Goal: Task Accomplishment & Management: Complete application form

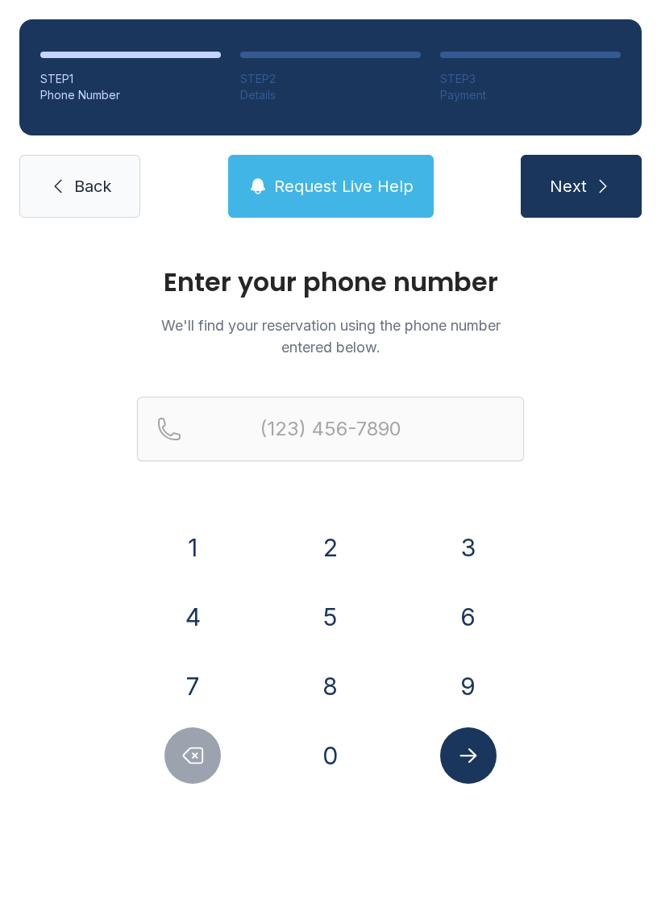
click at [472, 619] on button "6" at bounding box center [468, 617] width 56 height 56
click at [205, 684] on button "7" at bounding box center [193, 686] width 56 height 56
click at [315, 672] on button "8" at bounding box center [330, 686] width 56 height 56
click at [340, 621] on button "5" at bounding box center [330, 617] width 56 height 56
click at [206, 678] on button "7" at bounding box center [193, 686] width 56 height 56
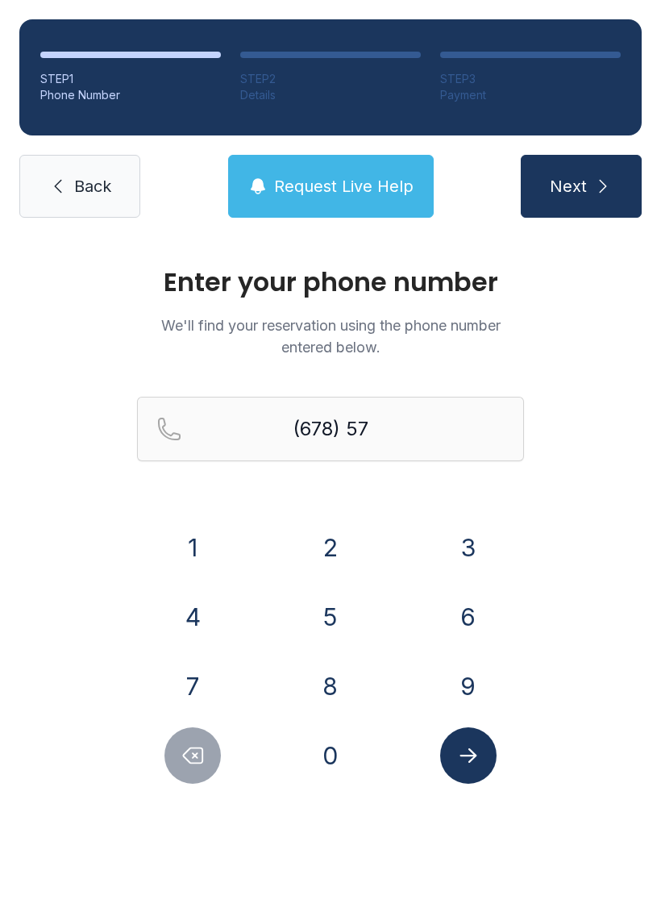
click at [197, 753] on icon "Delete number" at bounding box center [193, 756] width 19 height 15
click at [197, 753] on icon "Delete number" at bounding box center [193, 756] width 24 height 24
click at [206, 664] on button "7" at bounding box center [193, 686] width 56 height 56
click at [352, 541] on button "2" at bounding box center [330, 547] width 56 height 56
click at [199, 613] on button "4" at bounding box center [193, 617] width 56 height 56
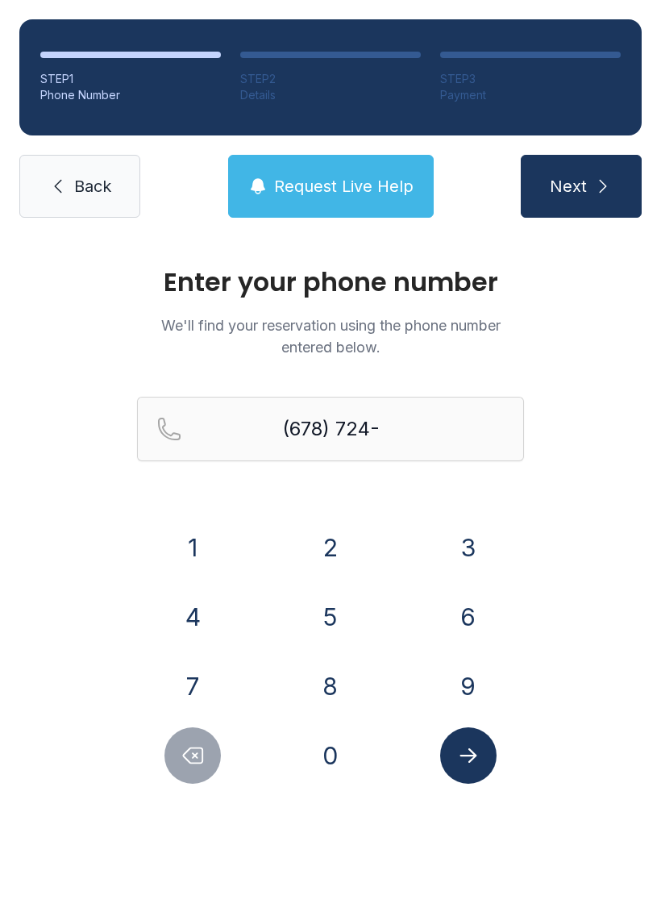
click at [461, 598] on button "6" at bounding box center [468, 617] width 56 height 56
click at [172, 684] on button "7" at bounding box center [193, 686] width 56 height 56
click at [308, 610] on button "5" at bounding box center [330, 617] width 56 height 56
click at [186, 619] on button "4" at bounding box center [193, 617] width 56 height 56
type input "[PHONE_NUMBER]"
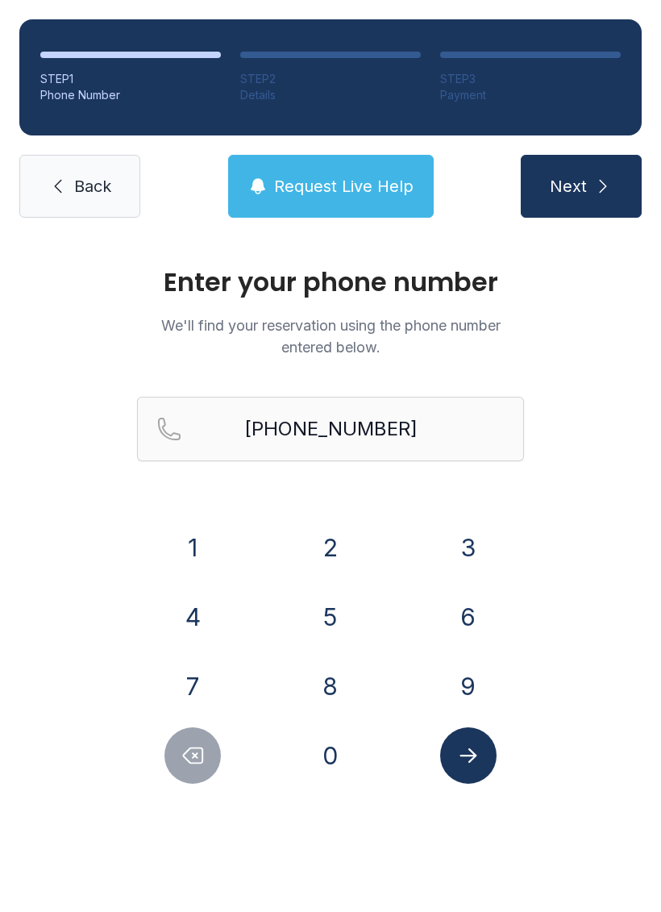
click at [478, 753] on icon "Submit lookup form" at bounding box center [469, 756] width 24 height 24
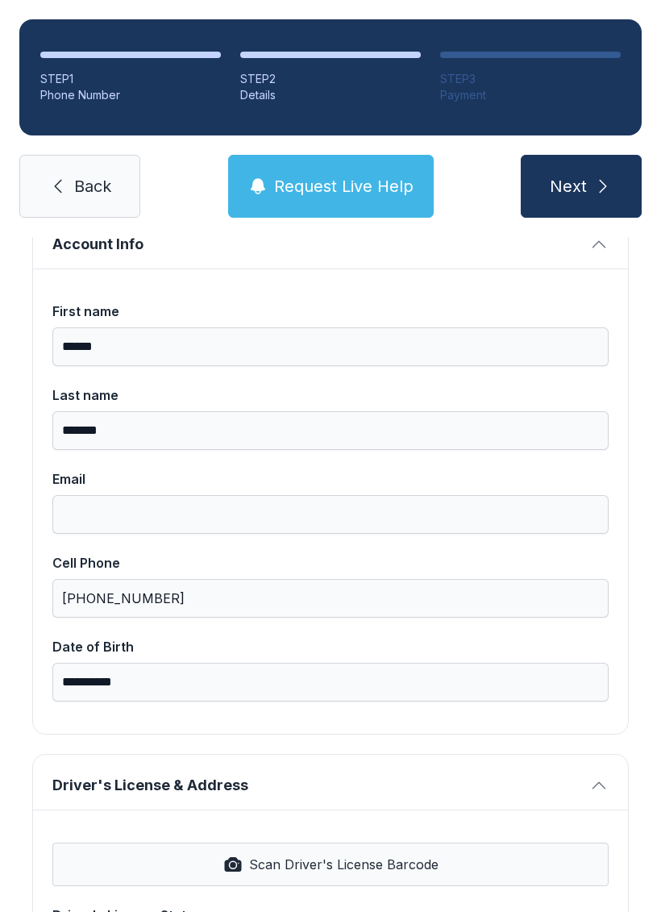
scroll to position [111, 0]
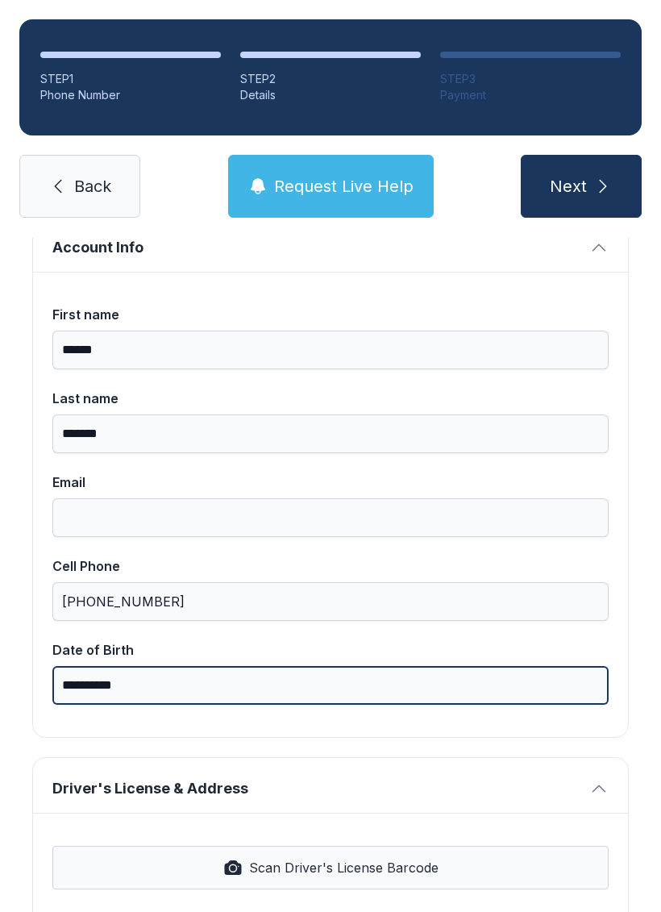
click at [451, 679] on input "**********" at bounding box center [330, 685] width 557 height 39
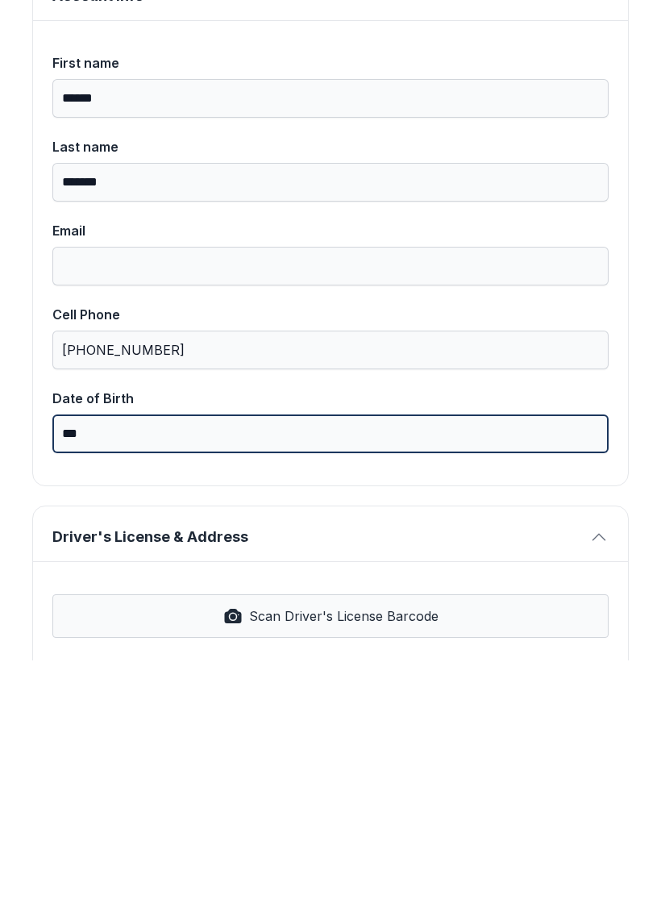
type input "*"
click at [79, 666] on input "Date of Birth" at bounding box center [330, 685] width 557 height 39
click at [118, 666] on input "*" at bounding box center [330, 685] width 557 height 39
click at [494, 666] on input "*" at bounding box center [330, 685] width 557 height 39
type input "*"
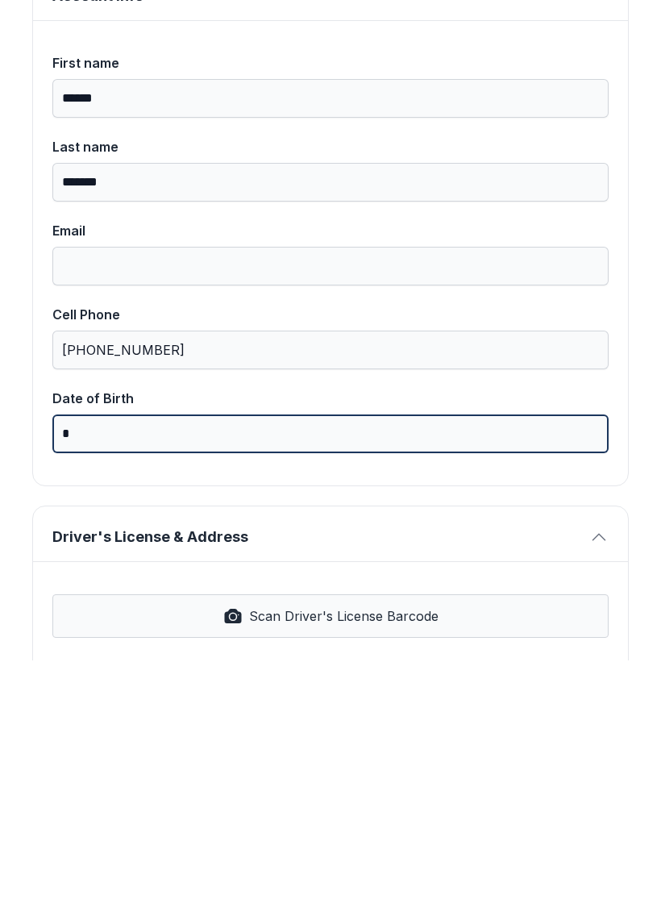
click at [364, 666] on input "*" at bounding box center [330, 685] width 557 height 39
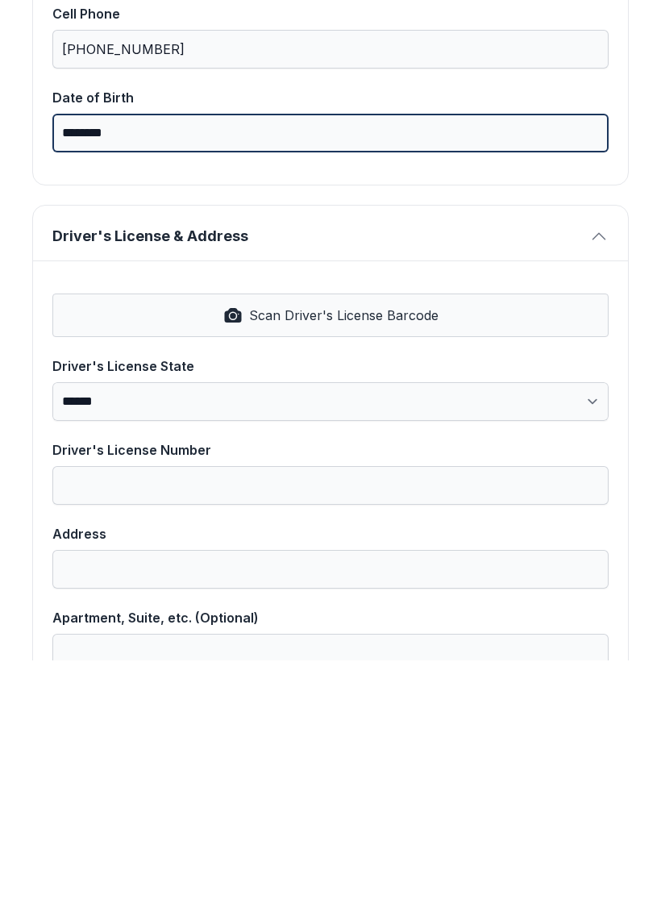
scroll to position [415, 0]
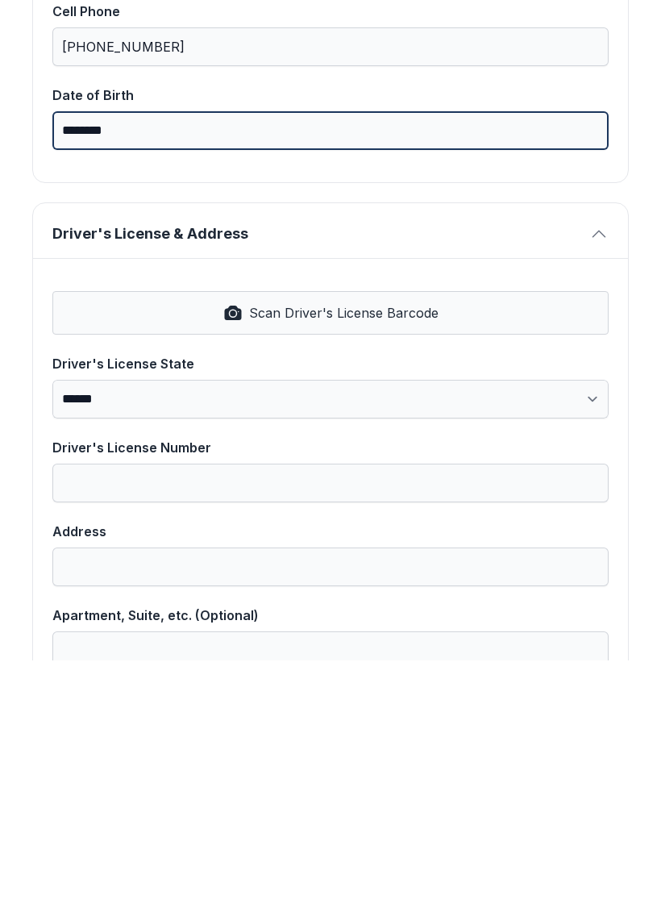
type input "********"
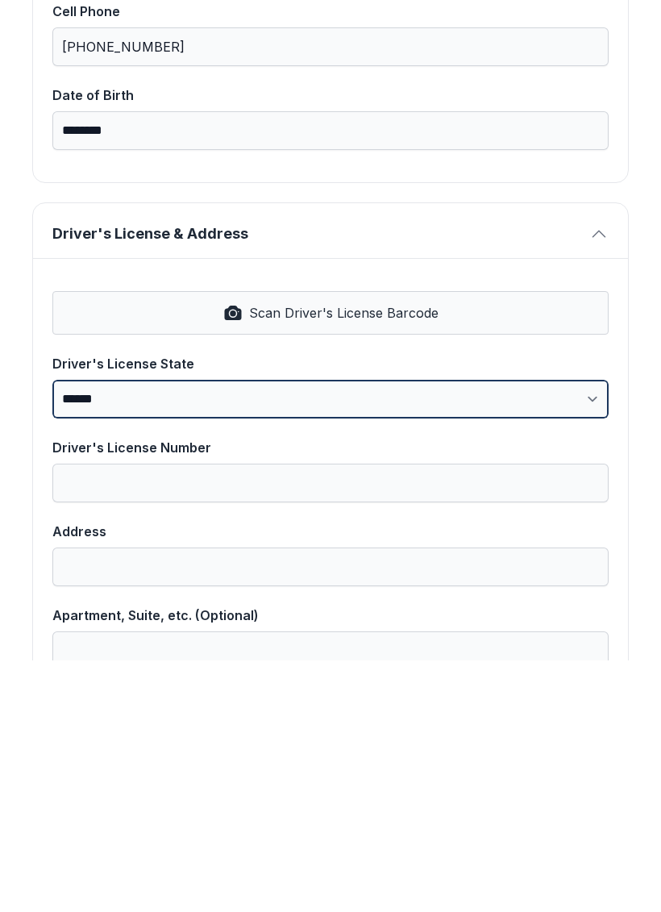
click at [573, 606] on label "**********" at bounding box center [330, 638] width 557 height 65
click at [573, 632] on select "**********" at bounding box center [330, 651] width 557 height 39
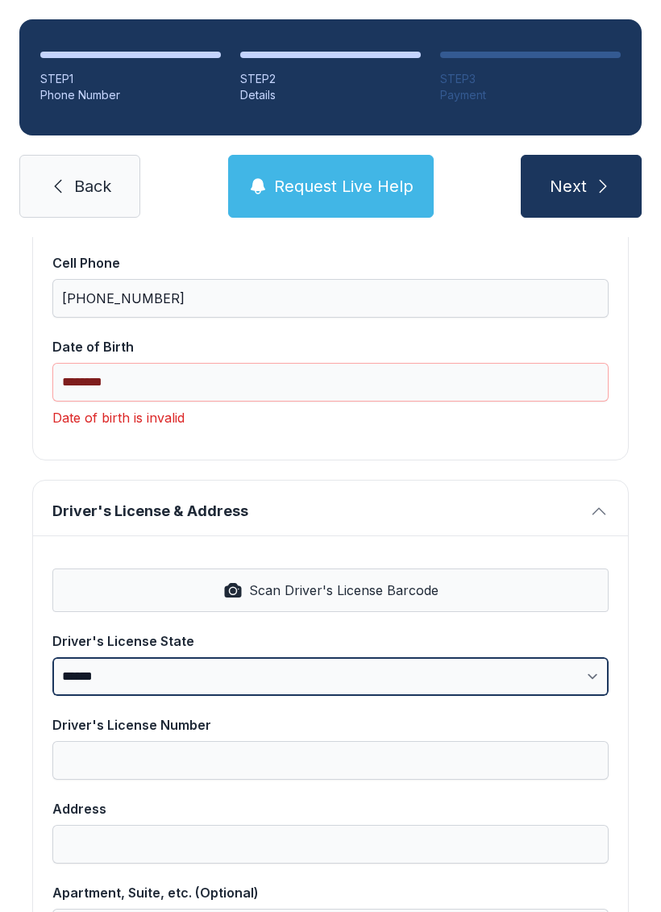
select select "**"
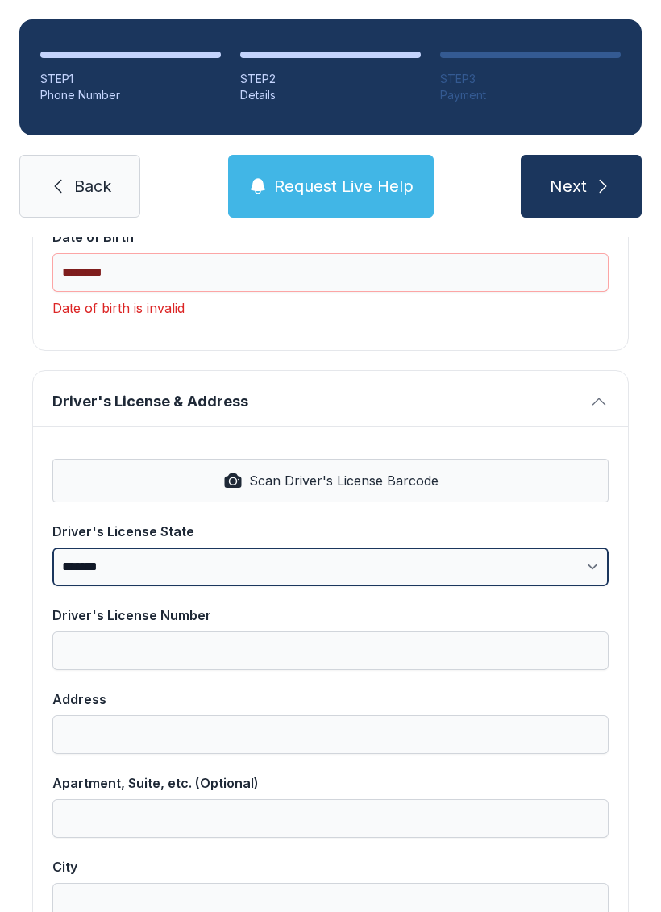
scroll to position [526, 0]
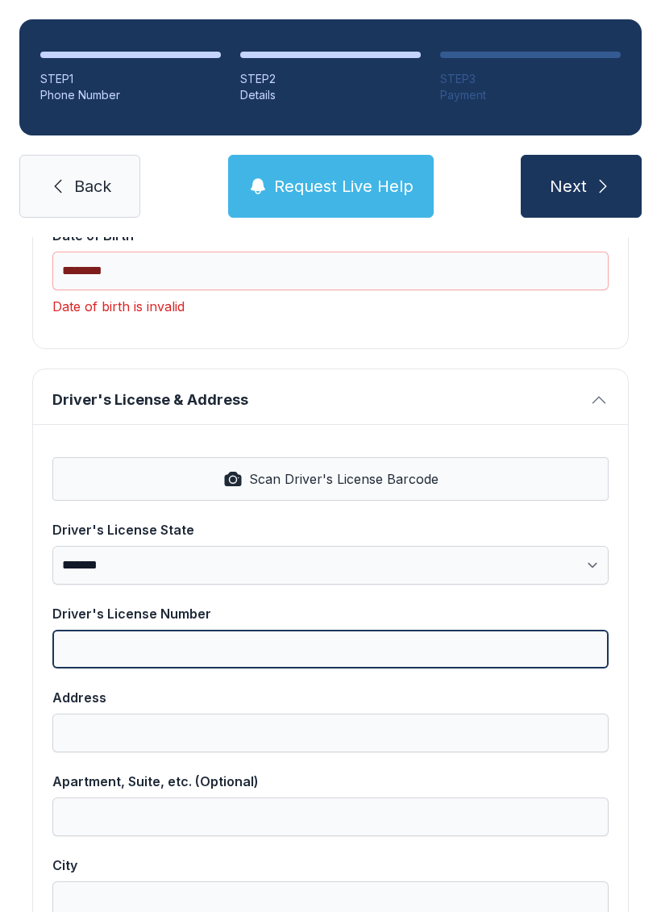
click at [430, 630] on input "Driver's License Number" at bounding box center [330, 649] width 557 height 39
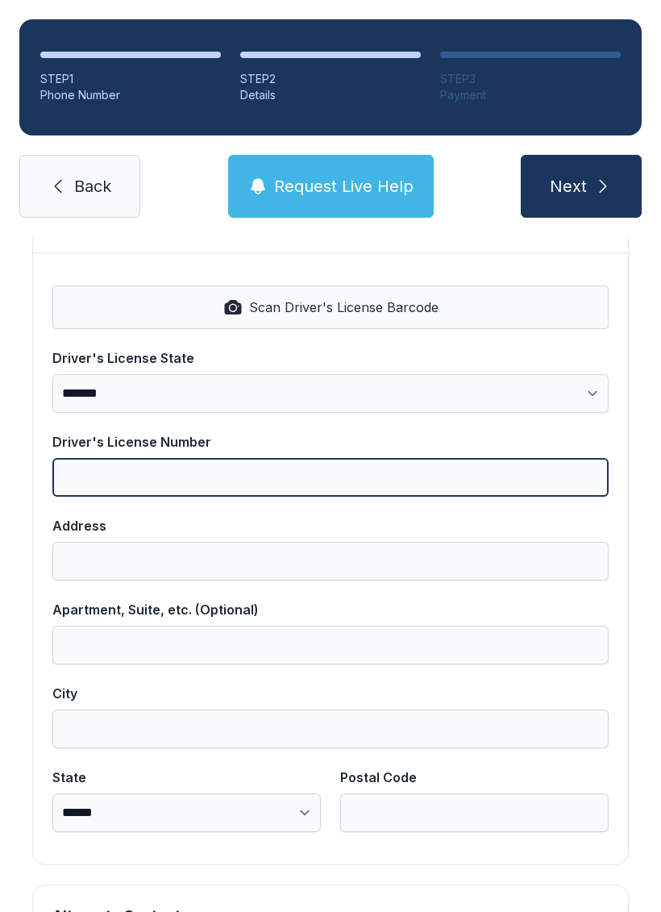
scroll to position [690, 0]
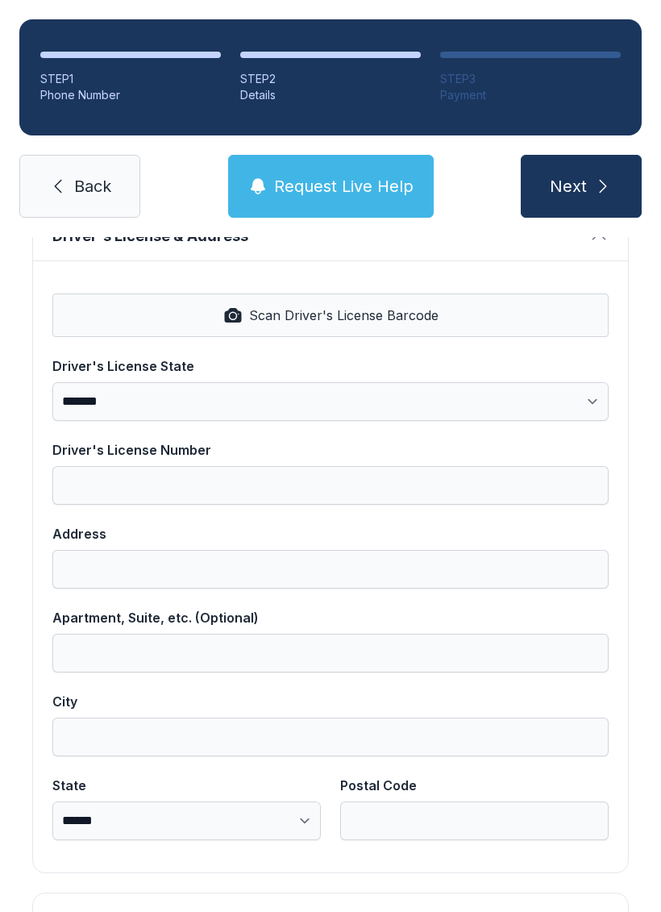
click at [529, 294] on button "Scan Driver's License Barcode" at bounding box center [330, 316] width 557 height 44
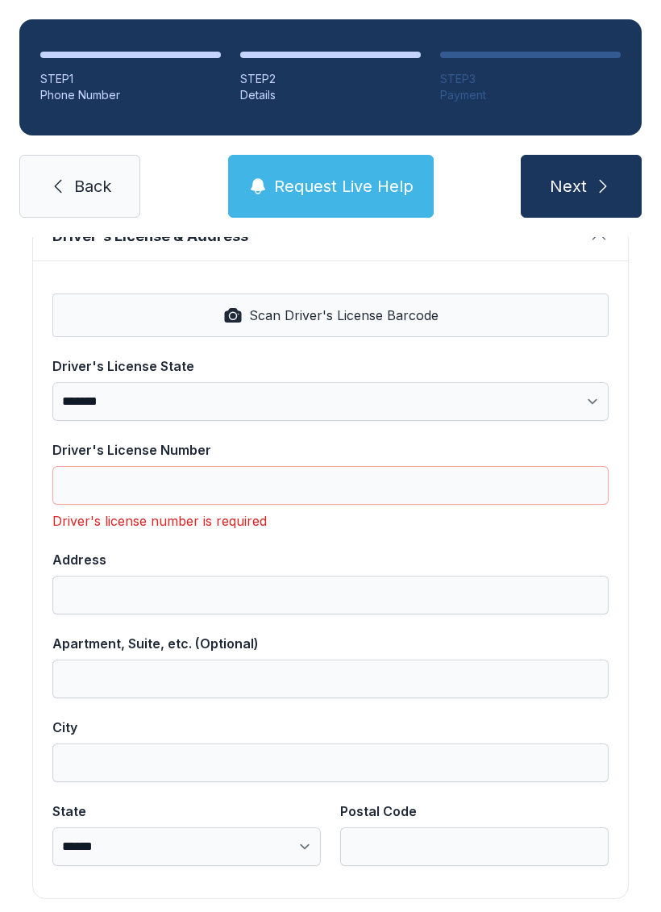
type input "********"
type input "**********"
type input "*********"
select select "**"
type input "*****"
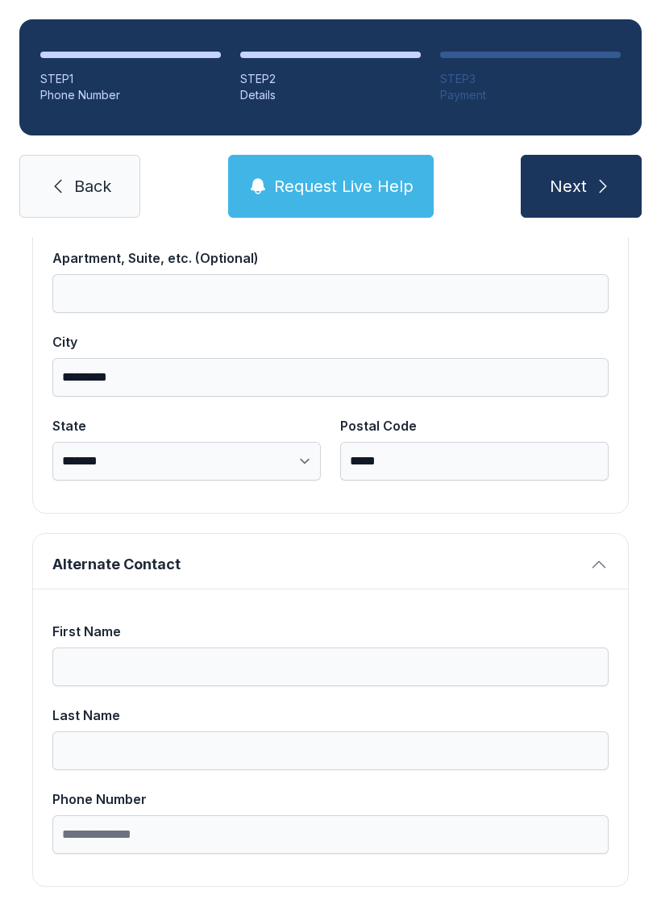
click at [611, 177] on icon "submit" at bounding box center [603, 186] width 19 height 19
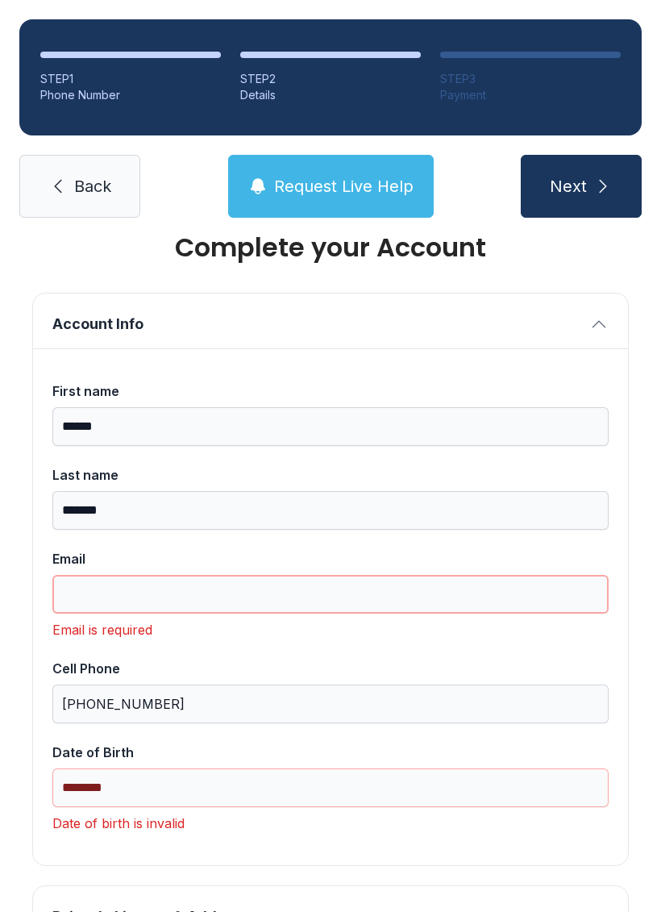
click at [154, 577] on input "Email" at bounding box center [330, 594] width 557 height 39
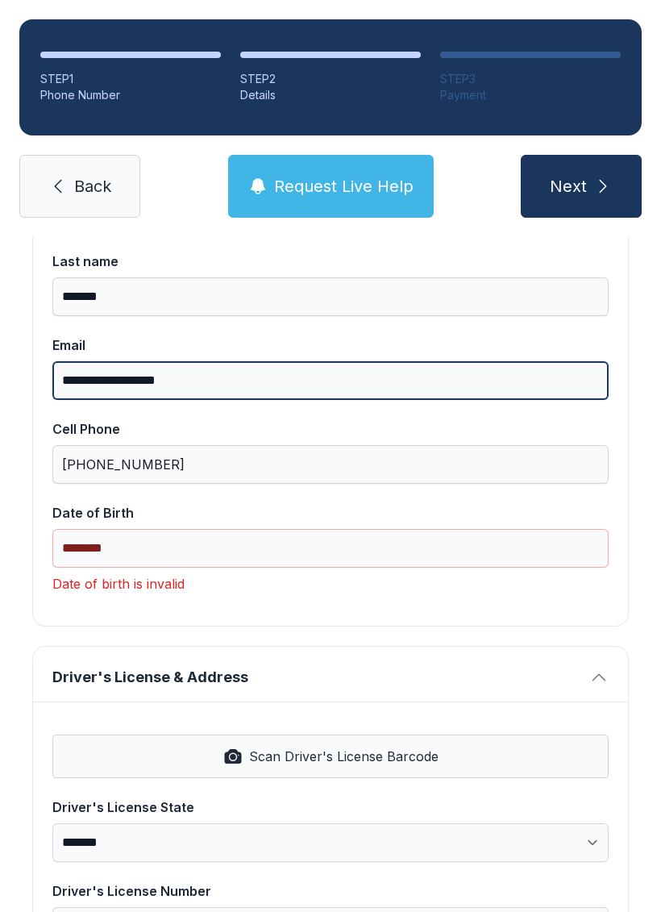
scroll to position [252, 0]
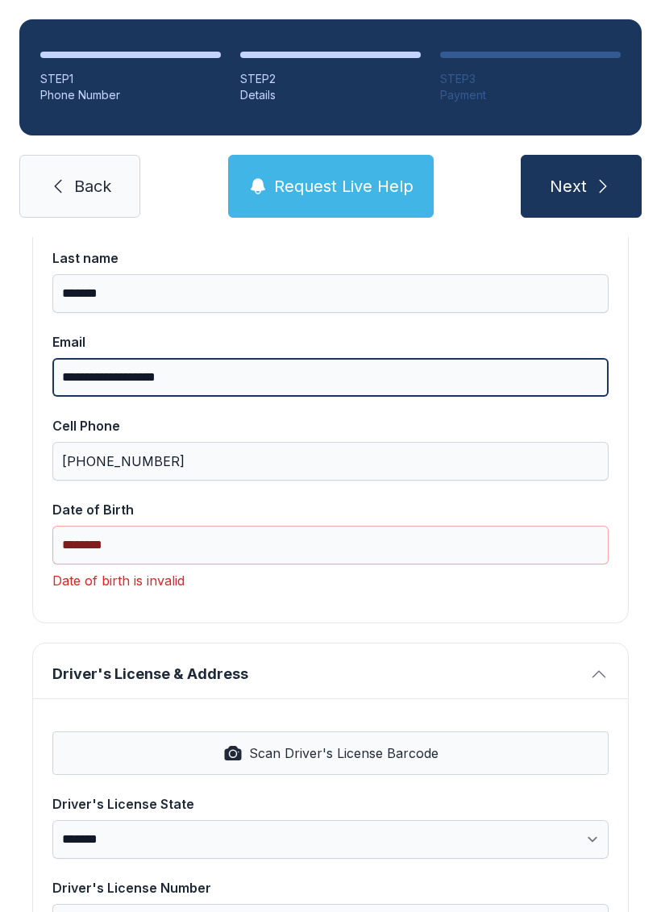
type input "**********"
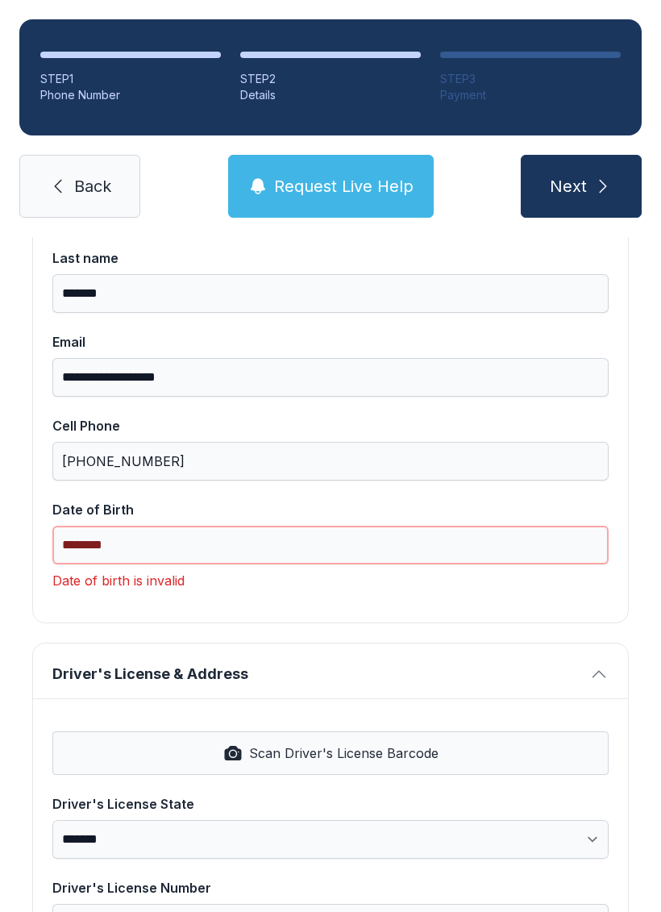
click at [232, 559] on input "********" at bounding box center [330, 545] width 557 height 39
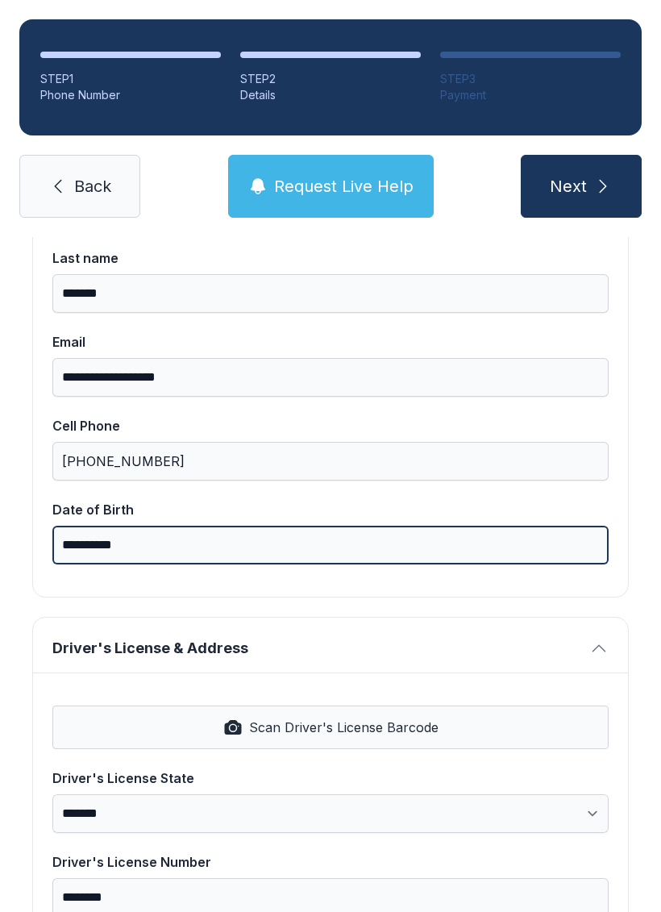
type input "**********"
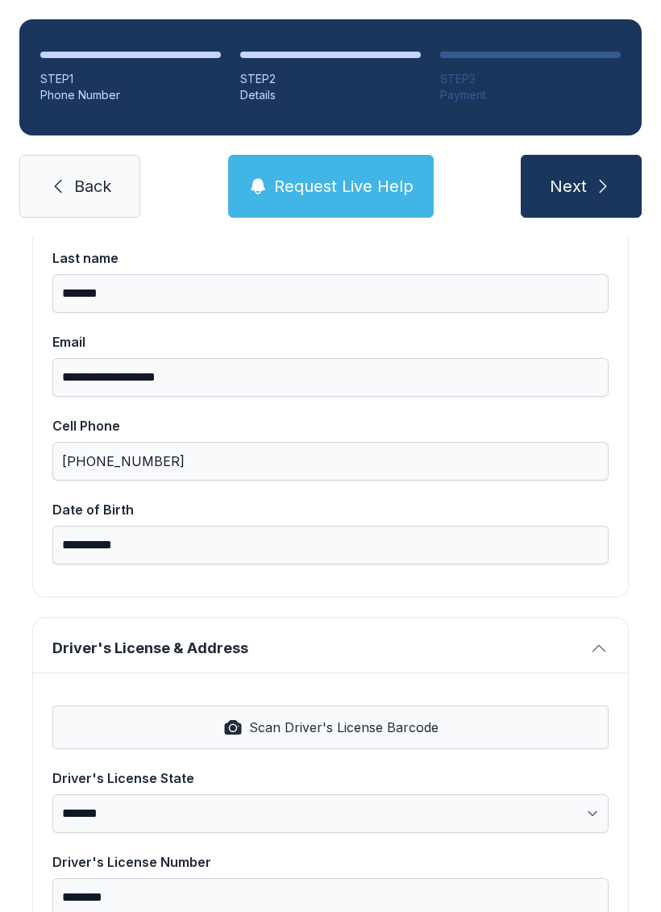
click at [598, 184] on icon "submit" at bounding box center [603, 186] width 19 height 19
click at [590, 184] on button "Next" at bounding box center [581, 186] width 121 height 63
type input "*"
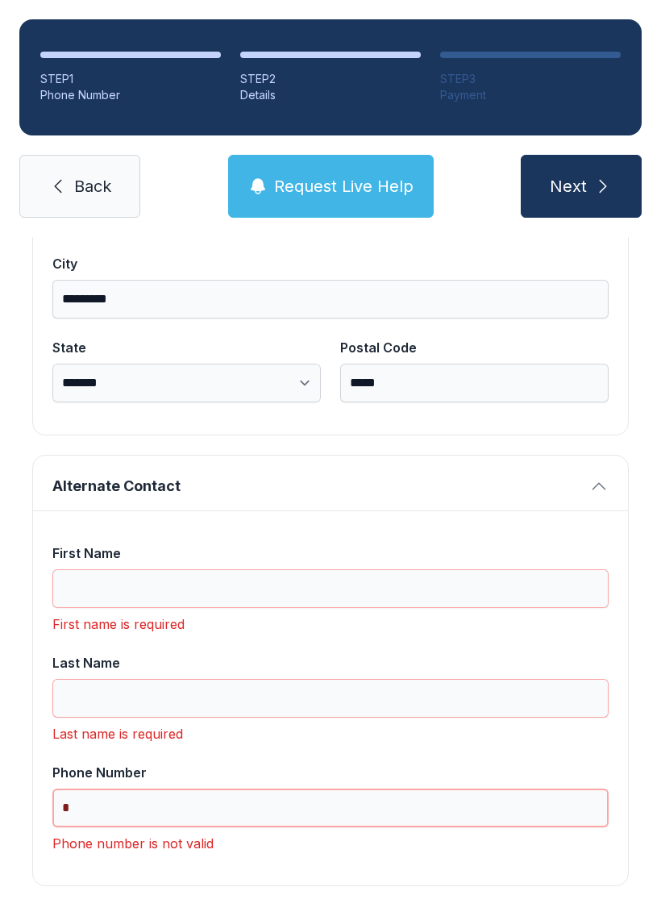
scroll to position [1101, 0]
click at [492, 582] on input "First Name" at bounding box center [330, 589] width 557 height 39
click at [591, 506] on button "Alternate Contact" at bounding box center [330, 484] width 595 height 55
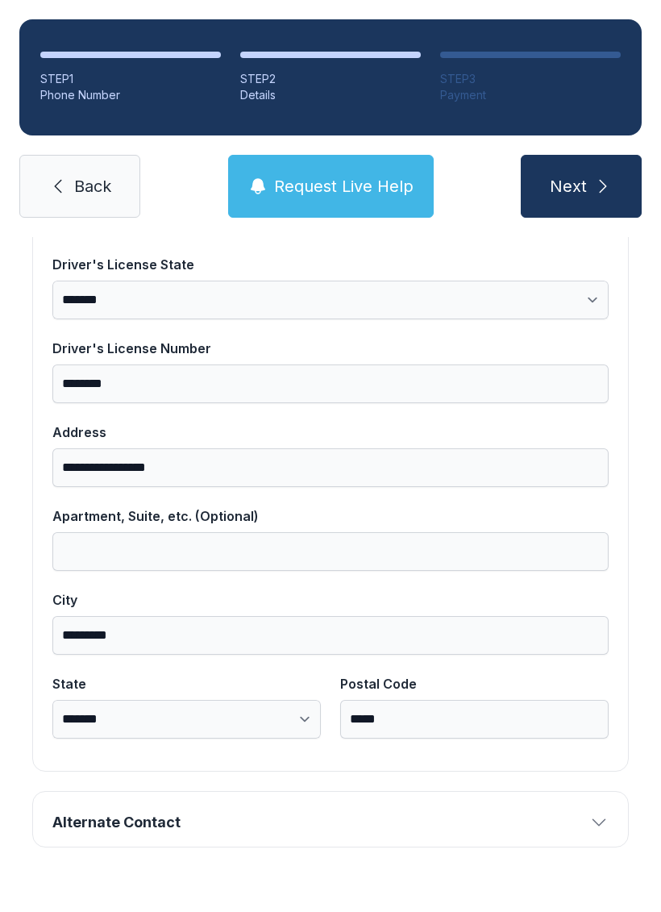
scroll to position [726, 0]
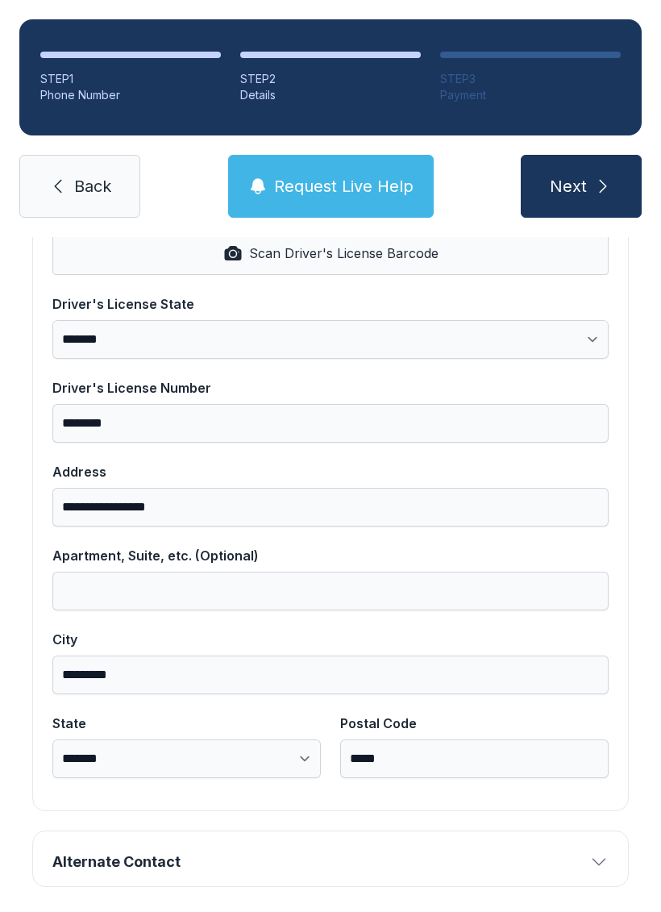
click at [606, 195] on icon "submit" at bounding box center [603, 186] width 19 height 19
click at [594, 177] on icon "submit" at bounding box center [603, 186] width 19 height 19
click at [596, 193] on icon "submit" at bounding box center [603, 186] width 19 height 19
click at [586, 191] on span "Next" at bounding box center [568, 186] width 37 height 23
click at [586, 190] on span "Next" at bounding box center [568, 186] width 37 height 23
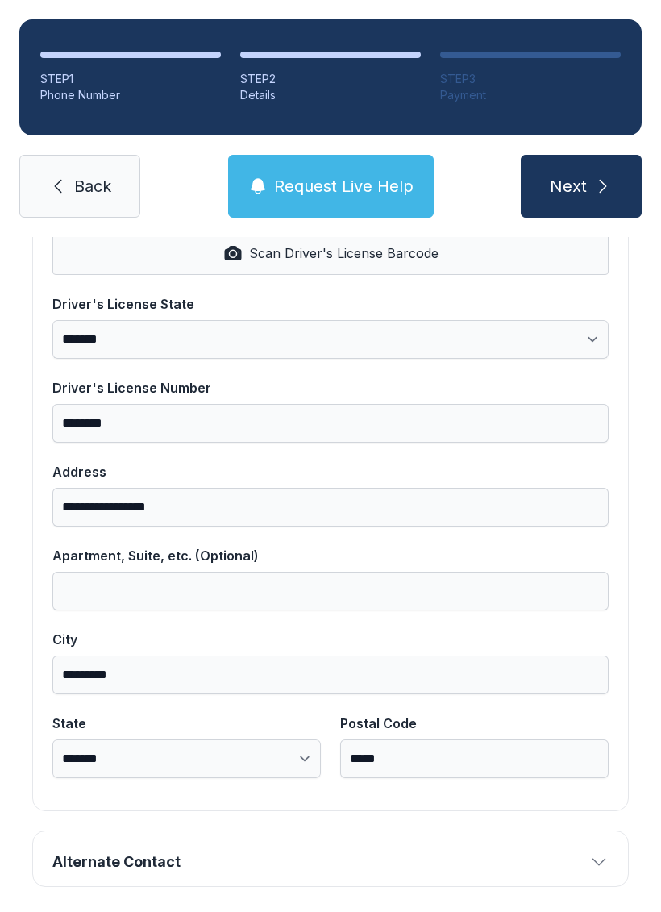
click at [573, 197] on span "Next" at bounding box center [568, 186] width 37 height 23
click at [573, 840] on button "Alternate Contact" at bounding box center [330, 859] width 595 height 55
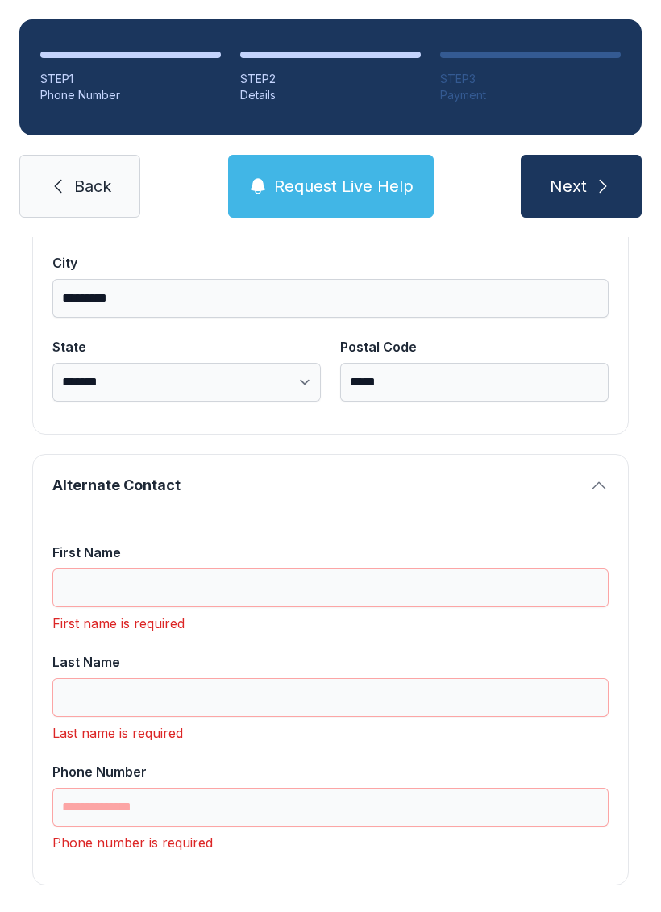
scroll to position [1101, 0]
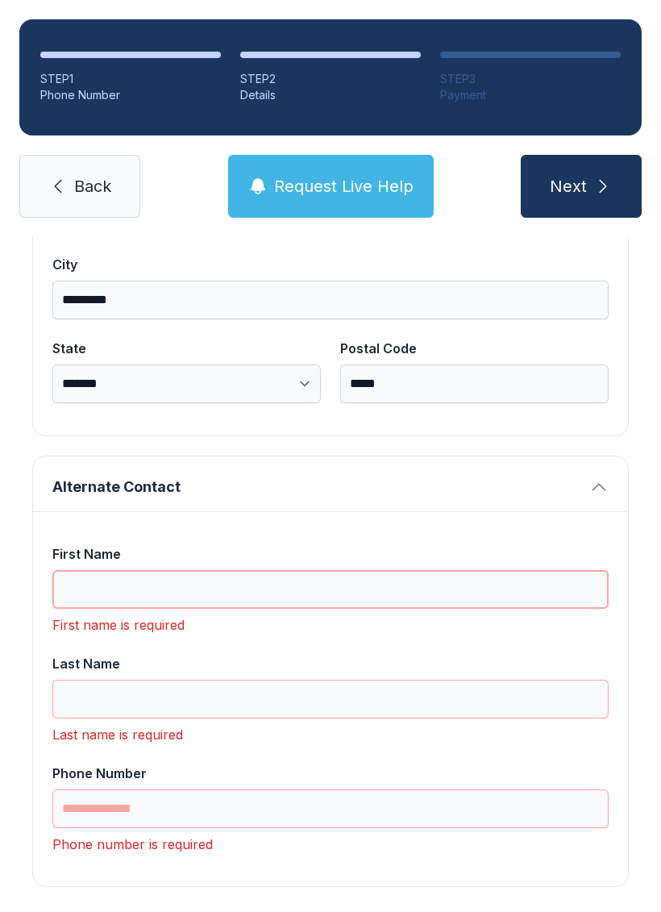
click at [373, 595] on input "First Name" at bounding box center [330, 589] width 557 height 39
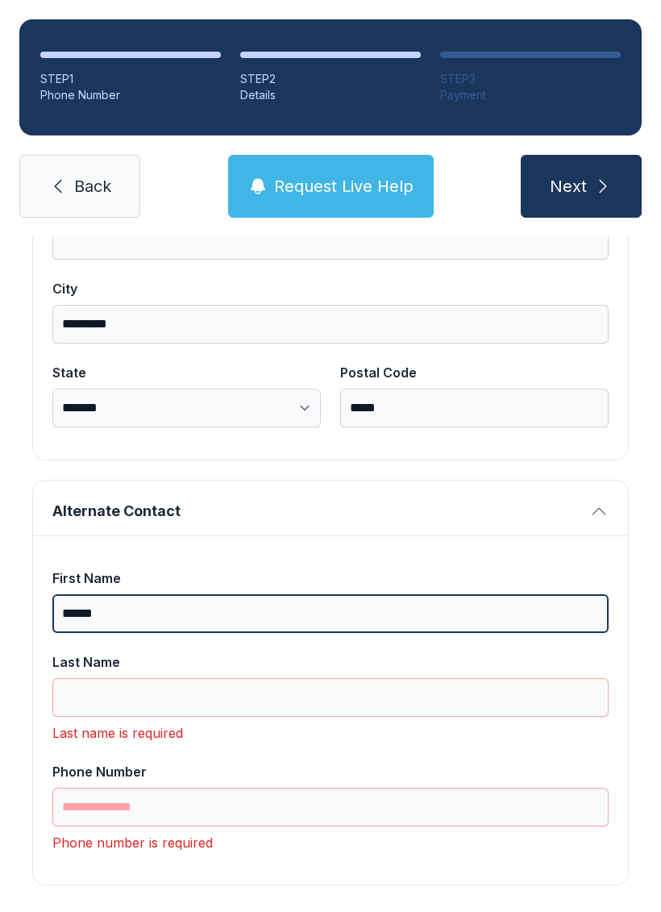
scroll to position [1075, 0]
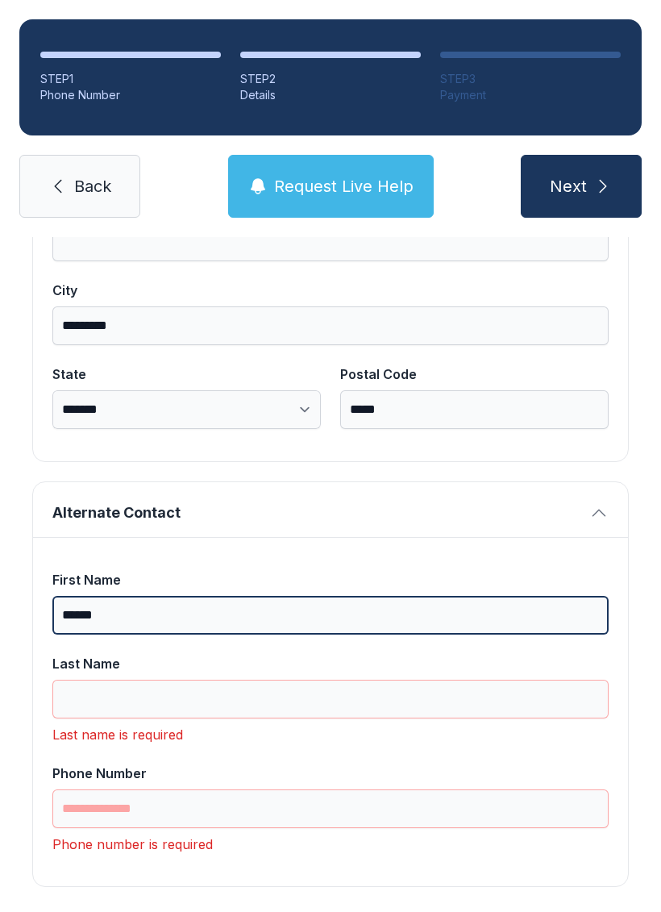
type input "******"
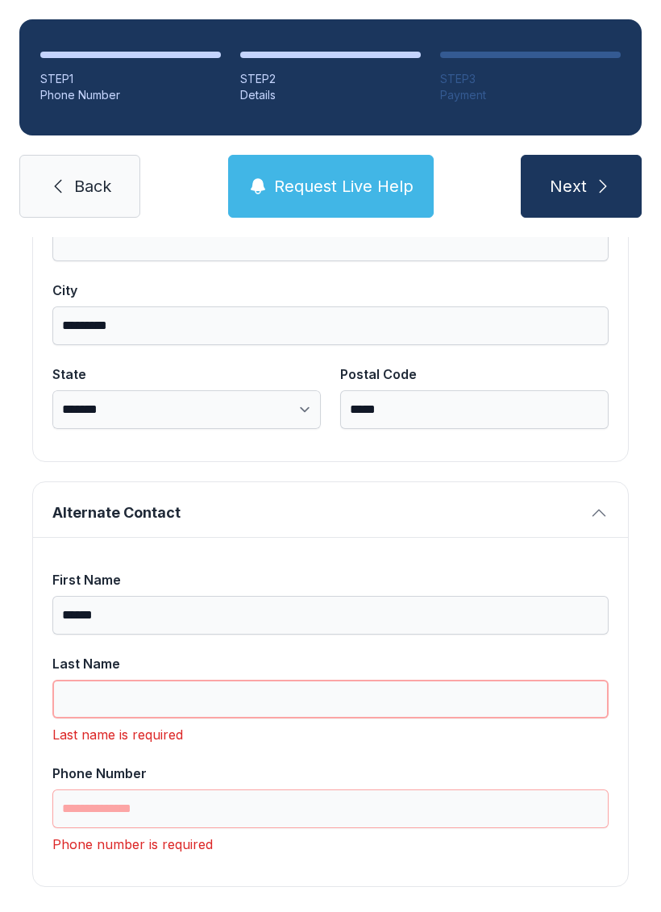
click at [390, 712] on input "Last Name" at bounding box center [330, 699] width 557 height 39
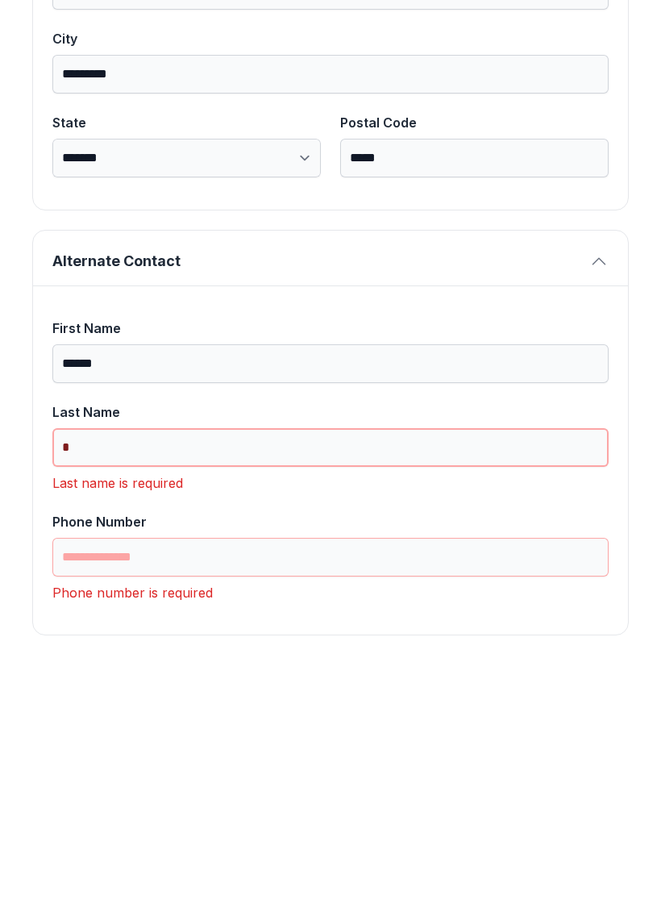
scroll to position [1049, 0]
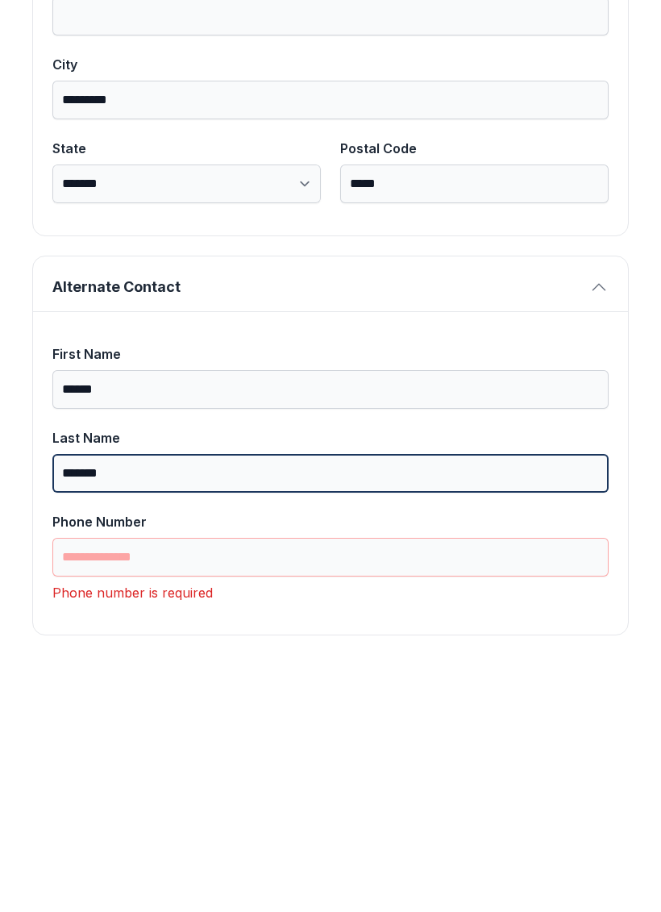
type input "*******"
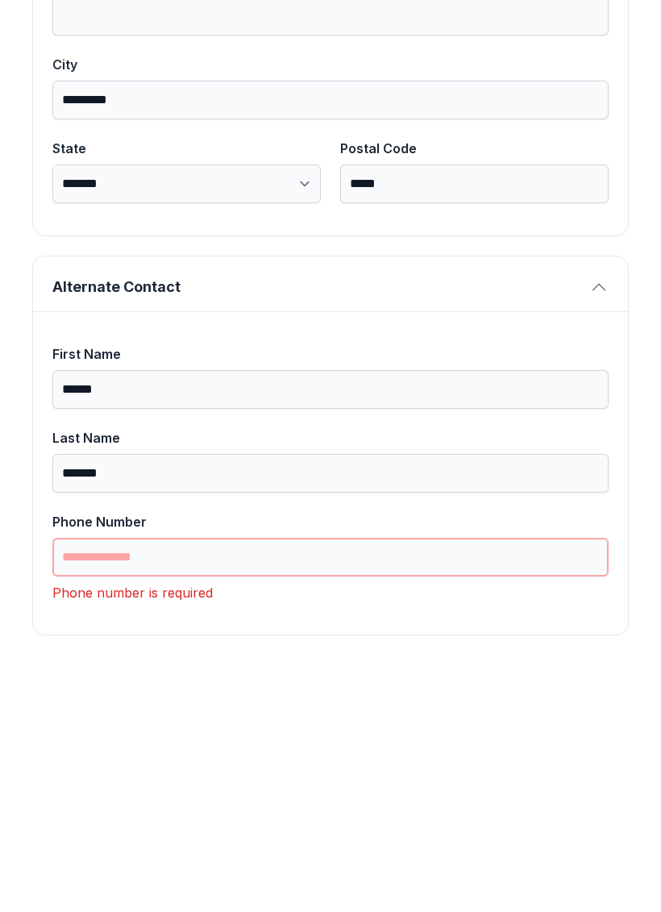
click at [349, 790] on input "Phone Number" at bounding box center [330, 809] width 557 height 39
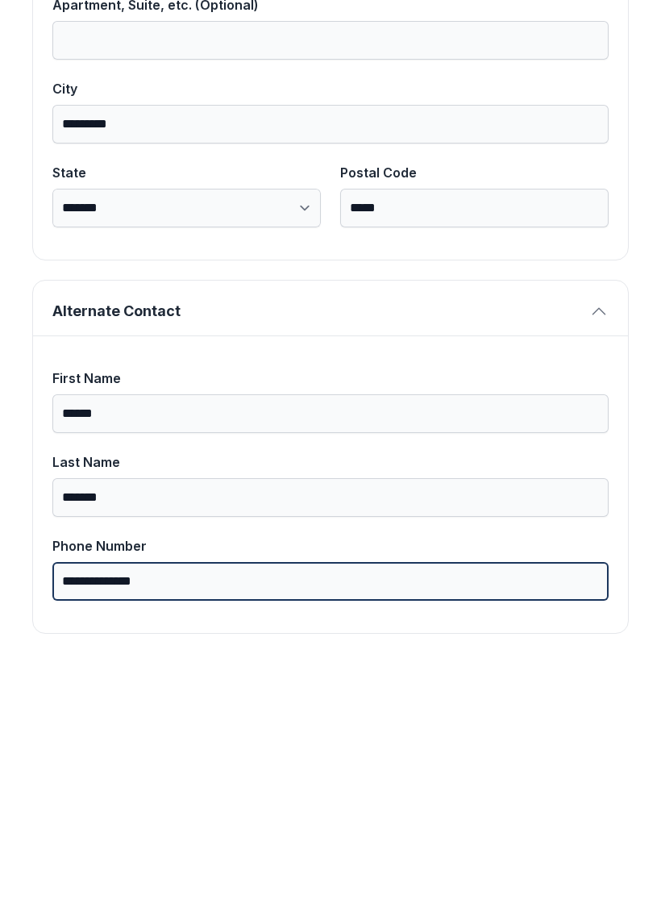
scroll to position [1024, 0]
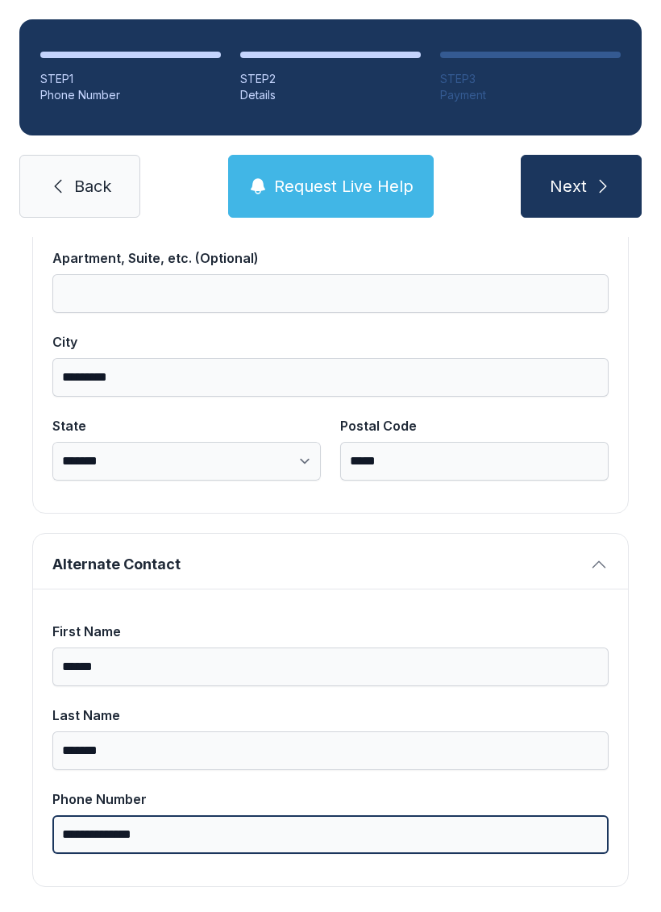
type input "**********"
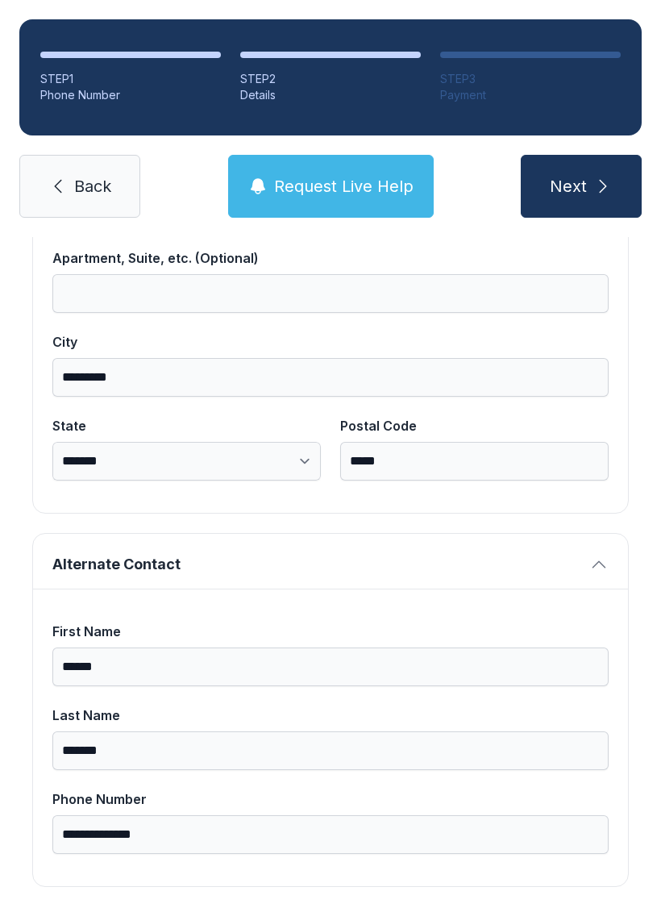
click at [589, 163] on button "Next" at bounding box center [581, 186] width 121 height 63
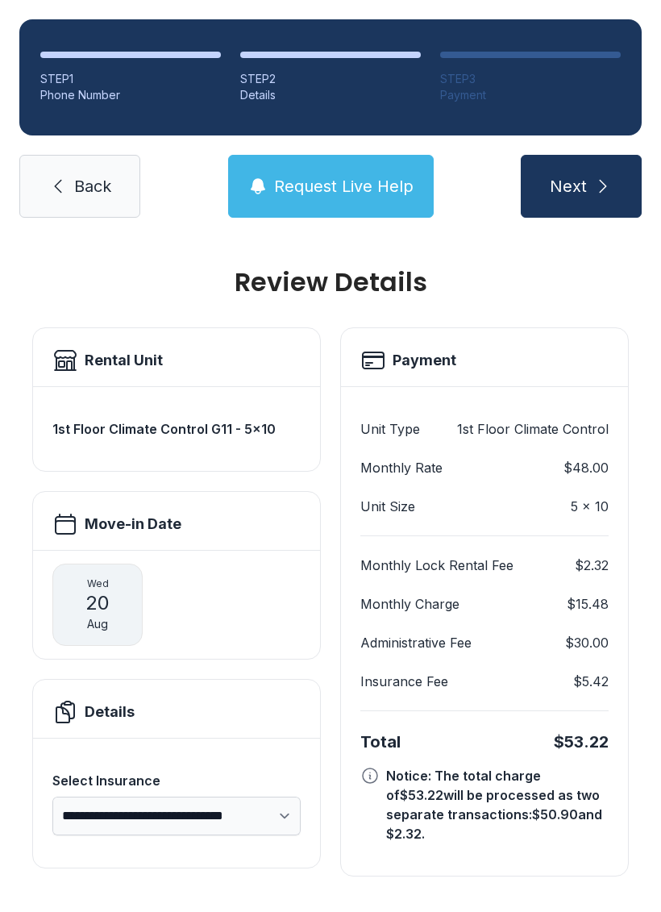
click at [384, 175] on span "Request Live Help" at bounding box center [344, 186] width 140 height 23
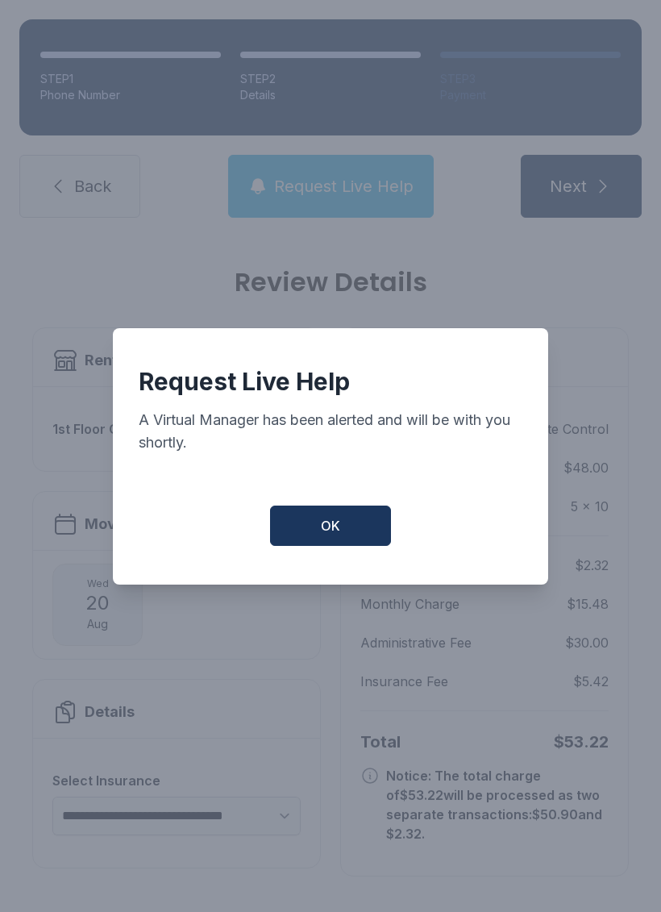
click at [360, 523] on button "OK" at bounding box center [330, 526] width 121 height 40
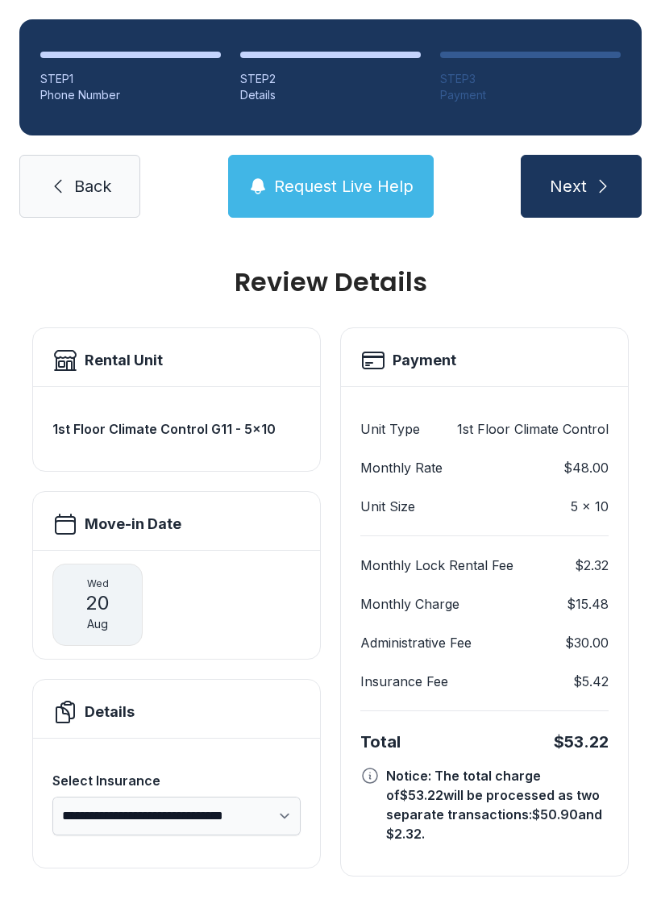
click at [104, 175] on span "Back" at bounding box center [92, 186] width 37 height 23
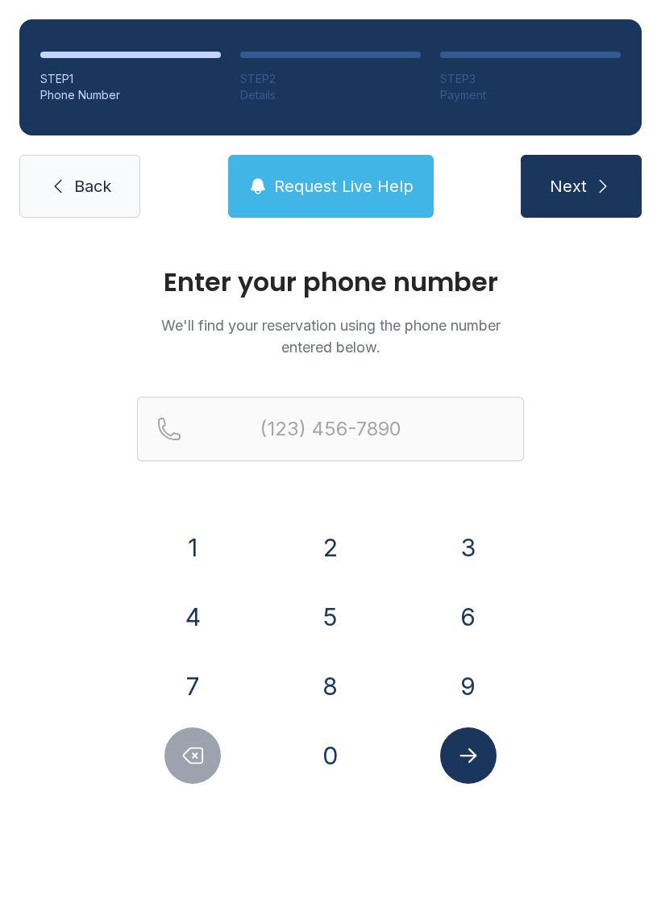
click at [63, 178] on icon at bounding box center [57, 186] width 19 height 19
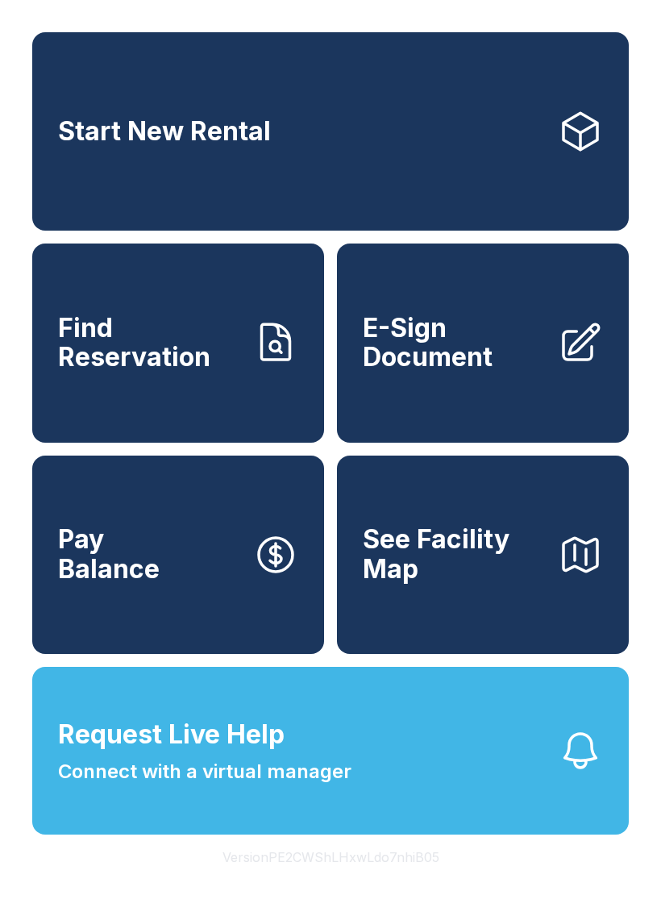
click at [471, 364] on span "E-Sign Document" at bounding box center [454, 343] width 182 height 59
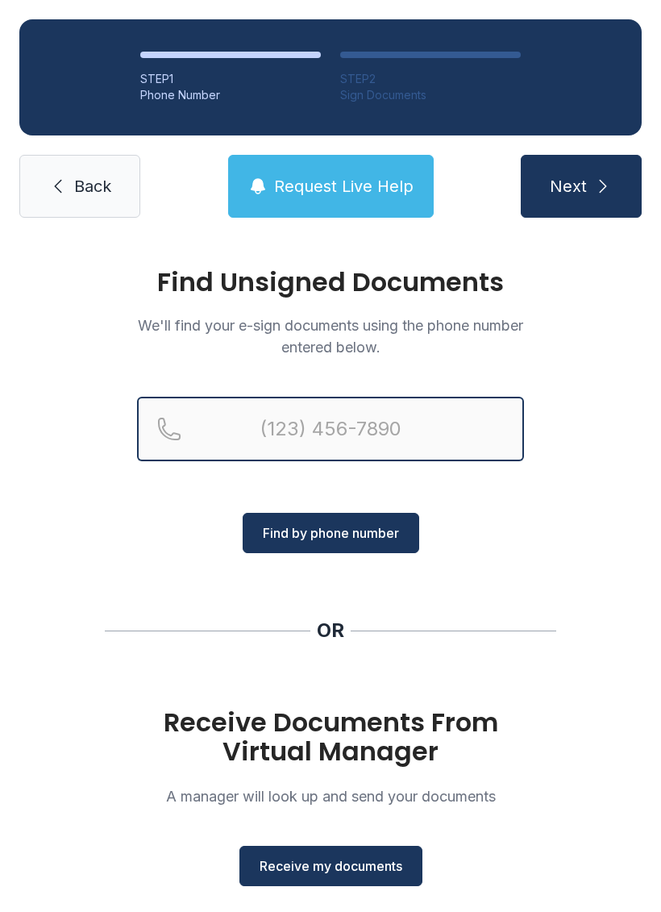
click at [330, 422] on input "Reservation phone number" at bounding box center [330, 429] width 387 height 65
type input "(678)"
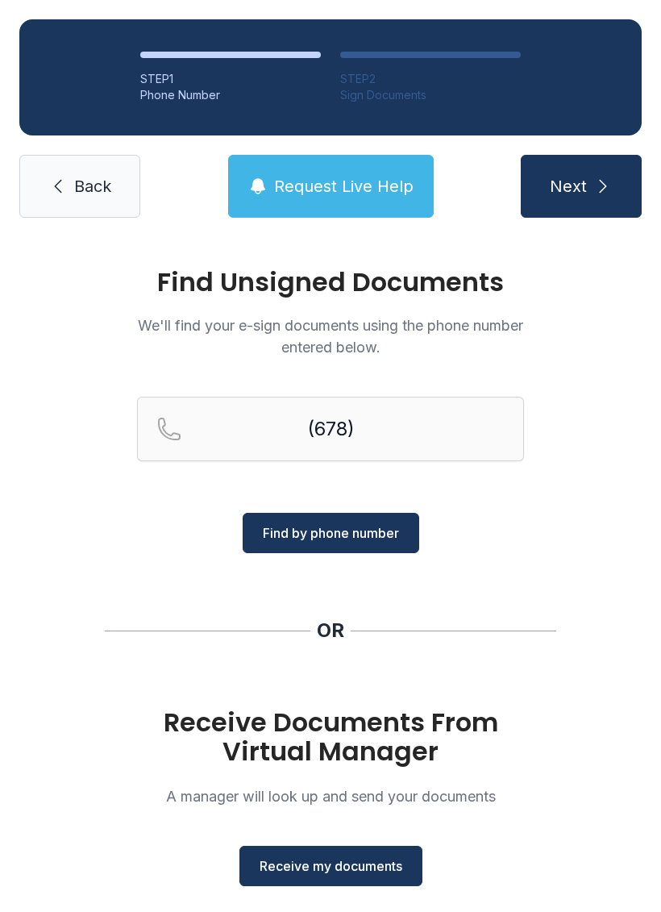
click at [561, 547] on div "Find Unsigned Documents We'll find your e-sign documents using the phone number…" at bounding box center [330, 594] width 661 height 714
click at [384, 865] on span "Receive my documents" at bounding box center [331, 866] width 143 height 19
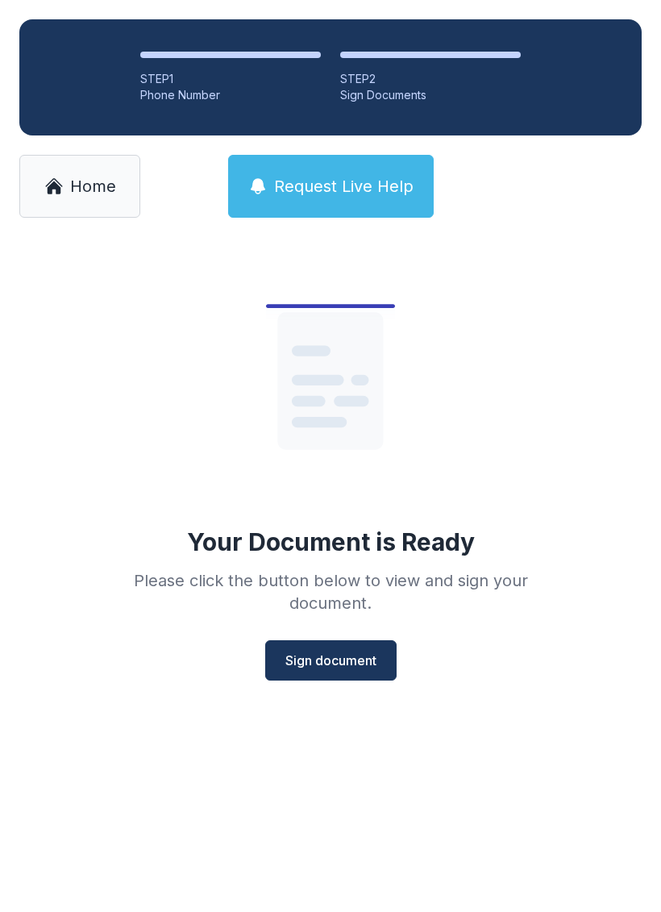
click at [355, 621] on div "Your Document is Ready Please click the button below to view and sign your docu…" at bounding box center [330, 465] width 465 height 431
click at [363, 651] on span "Sign document" at bounding box center [331, 660] width 91 height 19
click at [73, 194] on span "Home" at bounding box center [93, 186] width 46 height 23
